Goal: Transaction & Acquisition: Purchase product/service

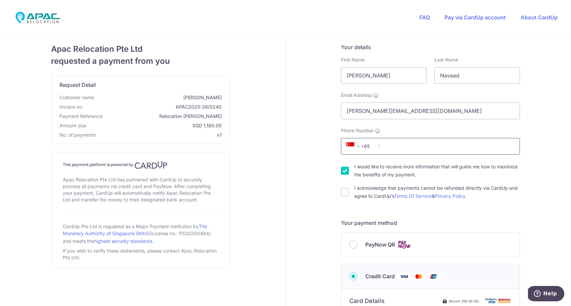
click at [392, 150] on input "Phone Number" at bounding box center [430, 146] width 179 height 17
click at [387, 111] on input "[PERSON_NAME][EMAIL_ADDRESS][DOMAIN_NAME]" at bounding box center [430, 111] width 179 height 17
type input "[EMAIL_ADDRESS][DOMAIN_NAME]"
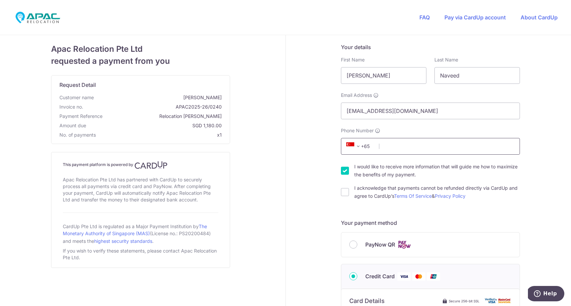
click at [429, 153] on input "Phone Number" at bounding box center [430, 146] width 179 height 17
type input "85909289"
click at [345, 192] on input "I acknowledge that payments cannot be refunded directly via CardUp and agree to…" at bounding box center [345, 192] width 8 height 8
checkbox input "true"
click at [308, 197] on div "Your details First Name [PERSON_NAME] Last Name [PERSON_NAME] Email Address [EM…" at bounding box center [431, 303] width 290 height 537
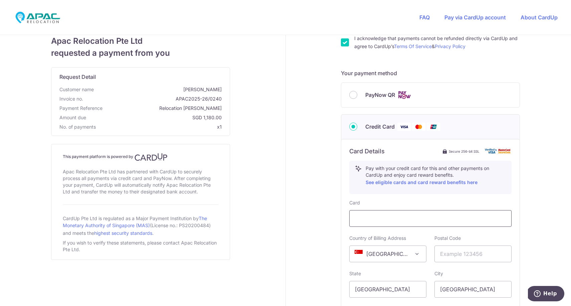
scroll to position [151, 0]
click at [451, 252] on input "text" at bounding box center [472, 252] width 77 height 17
type input "437434"
click at [530, 264] on div "Your details First Name [PERSON_NAME] Last Name [PERSON_NAME] Email Address [EM…" at bounding box center [431, 152] width 290 height 537
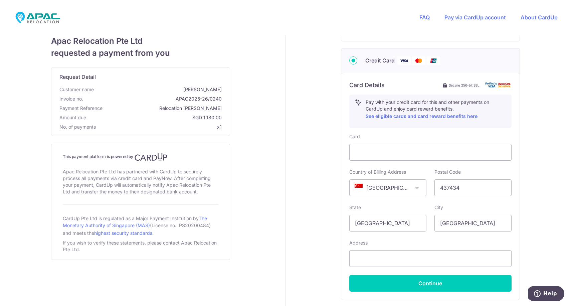
scroll to position [228, 0]
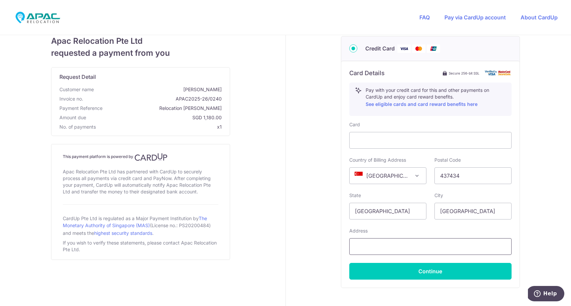
click at [415, 241] on input "text" at bounding box center [430, 246] width 162 height 17
type input "5 Rhu Cross, 03-05"
click at [314, 191] on div "Your details First Name [PERSON_NAME] Last Name [PERSON_NAME] Email Address [EM…" at bounding box center [431, 75] width 290 height 537
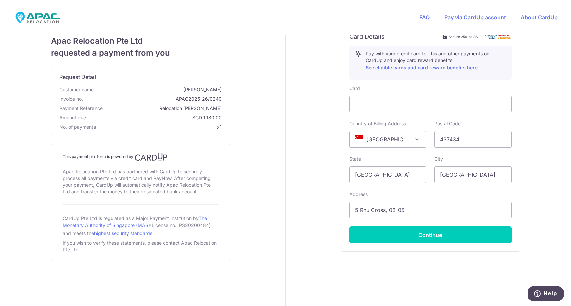
scroll to position [266, 0]
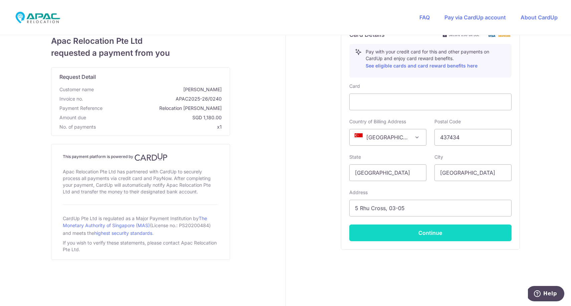
click at [386, 235] on button "Continue" at bounding box center [430, 232] width 162 height 17
type input "**** 6847"
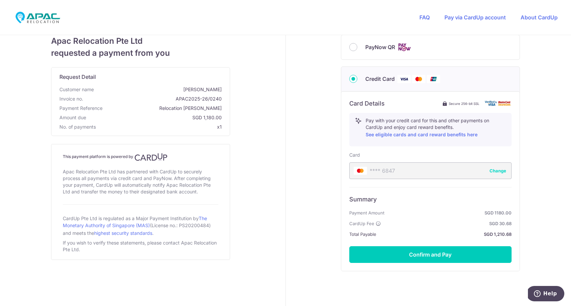
scroll to position [206, 0]
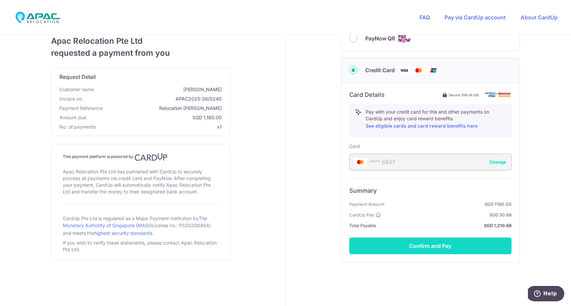
click at [424, 246] on button "Confirm and Pay" at bounding box center [430, 245] width 162 height 17
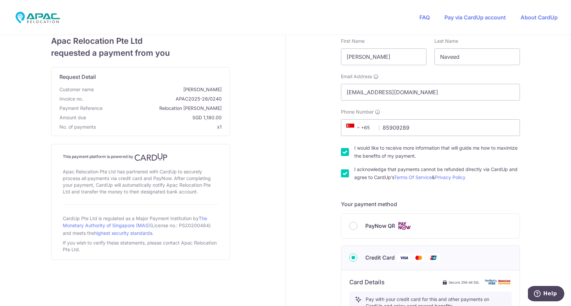
scroll to position [0, 0]
